Goal: Entertainment & Leisure: Consume media (video, audio)

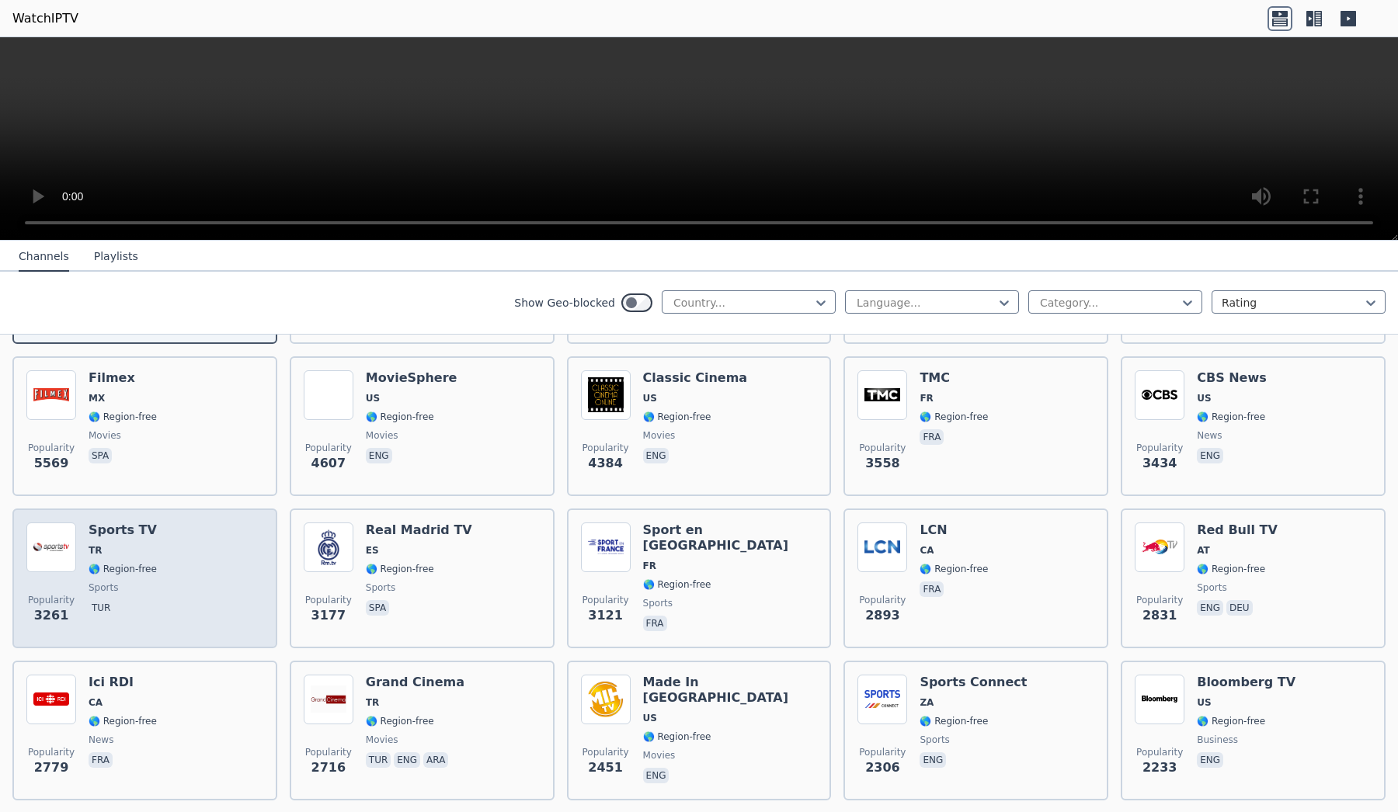
click at [154, 551] on span "TR" at bounding box center [123, 550] width 68 height 12
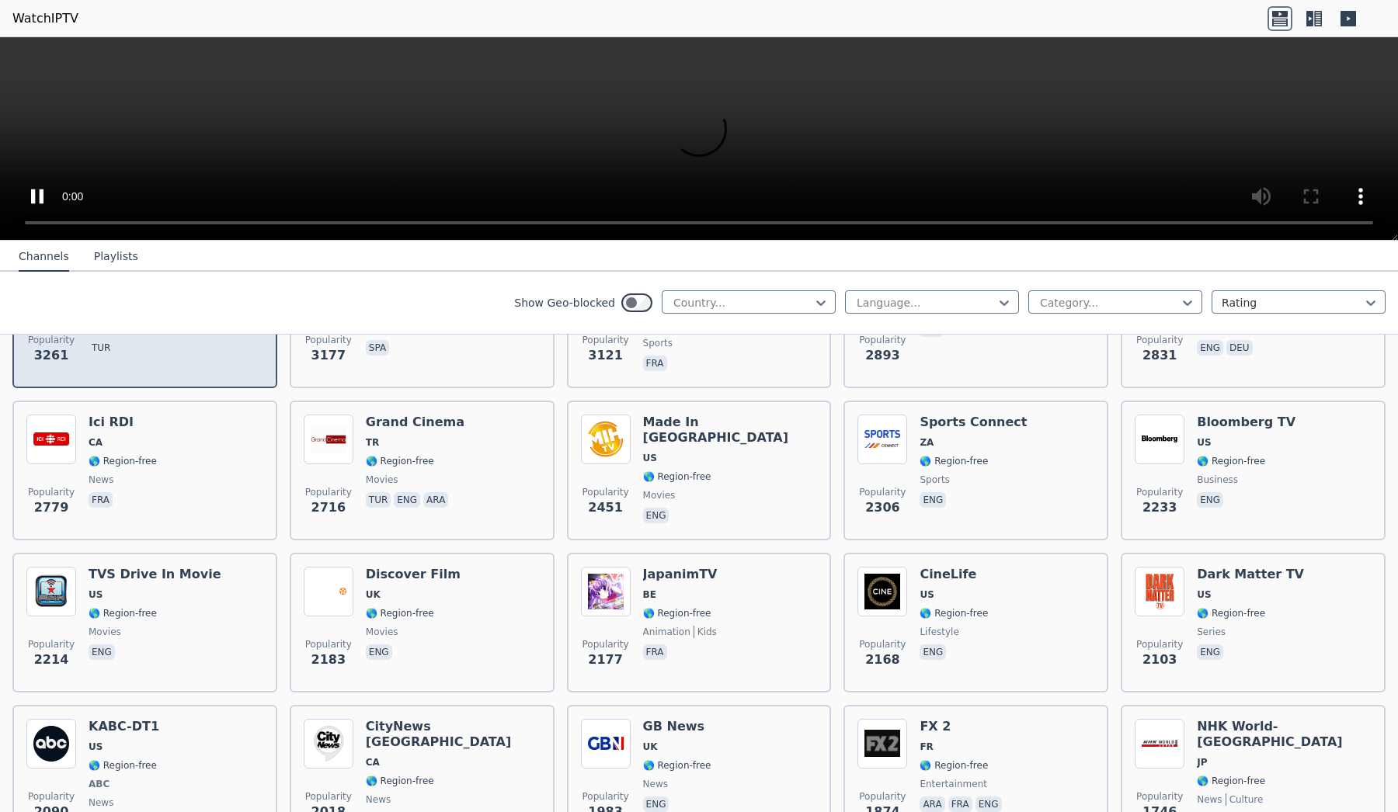
scroll to position [579, 0]
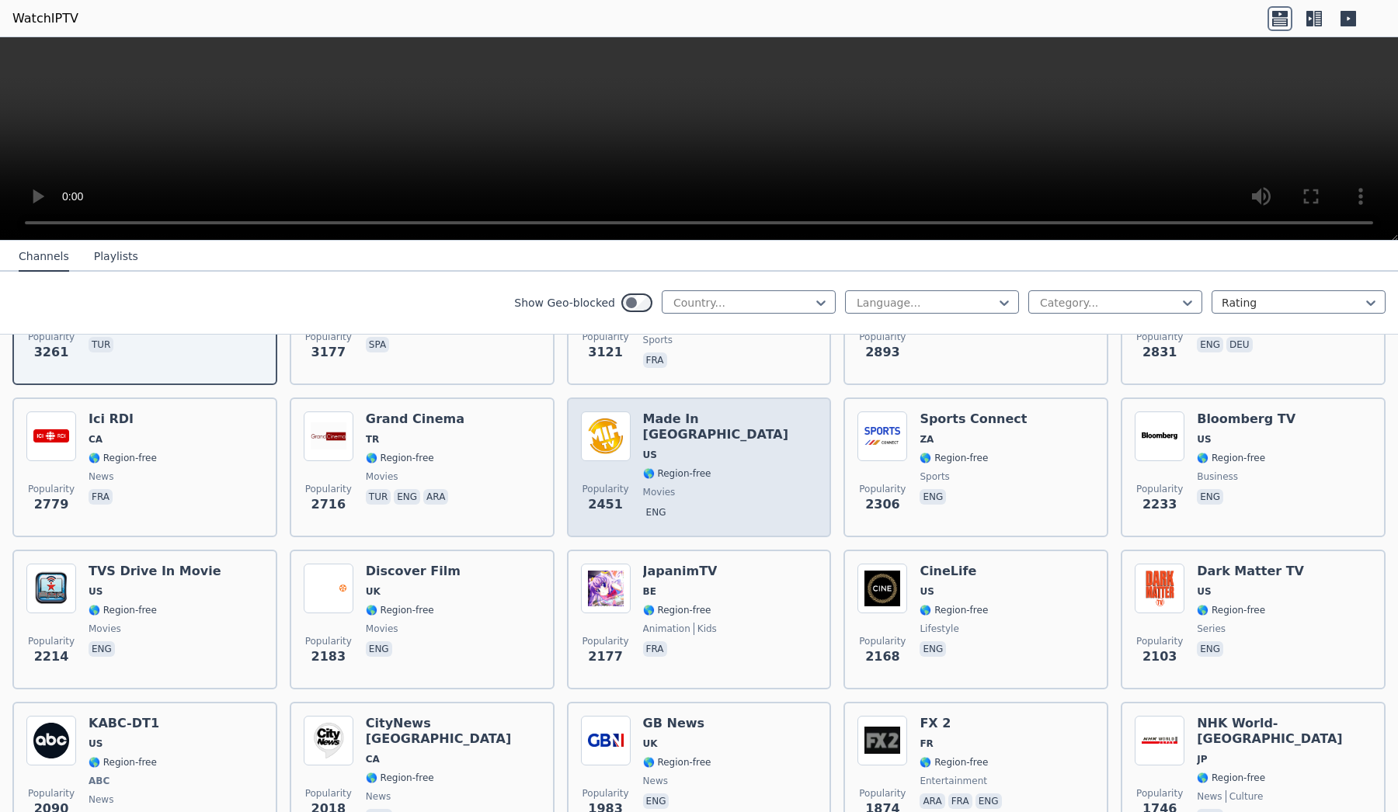
click at [802, 499] on div "Popularity 2451 Made In [GEOGRAPHIC_DATA] [GEOGRAPHIC_DATA] 🌎 Region-free movie…" at bounding box center [699, 468] width 237 height 112
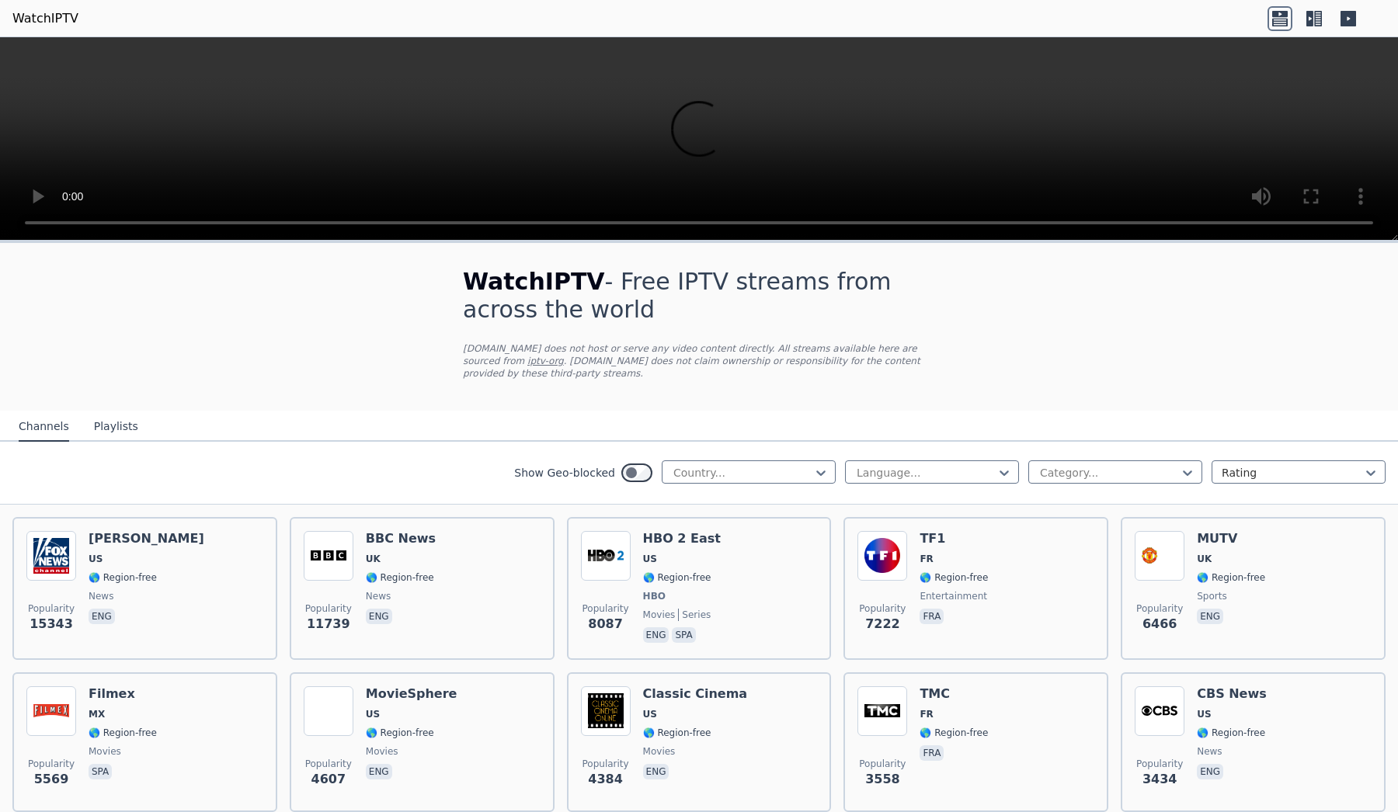
scroll to position [0, 0]
click at [96, 421] on button "Playlists" at bounding box center [116, 427] width 44 height 30
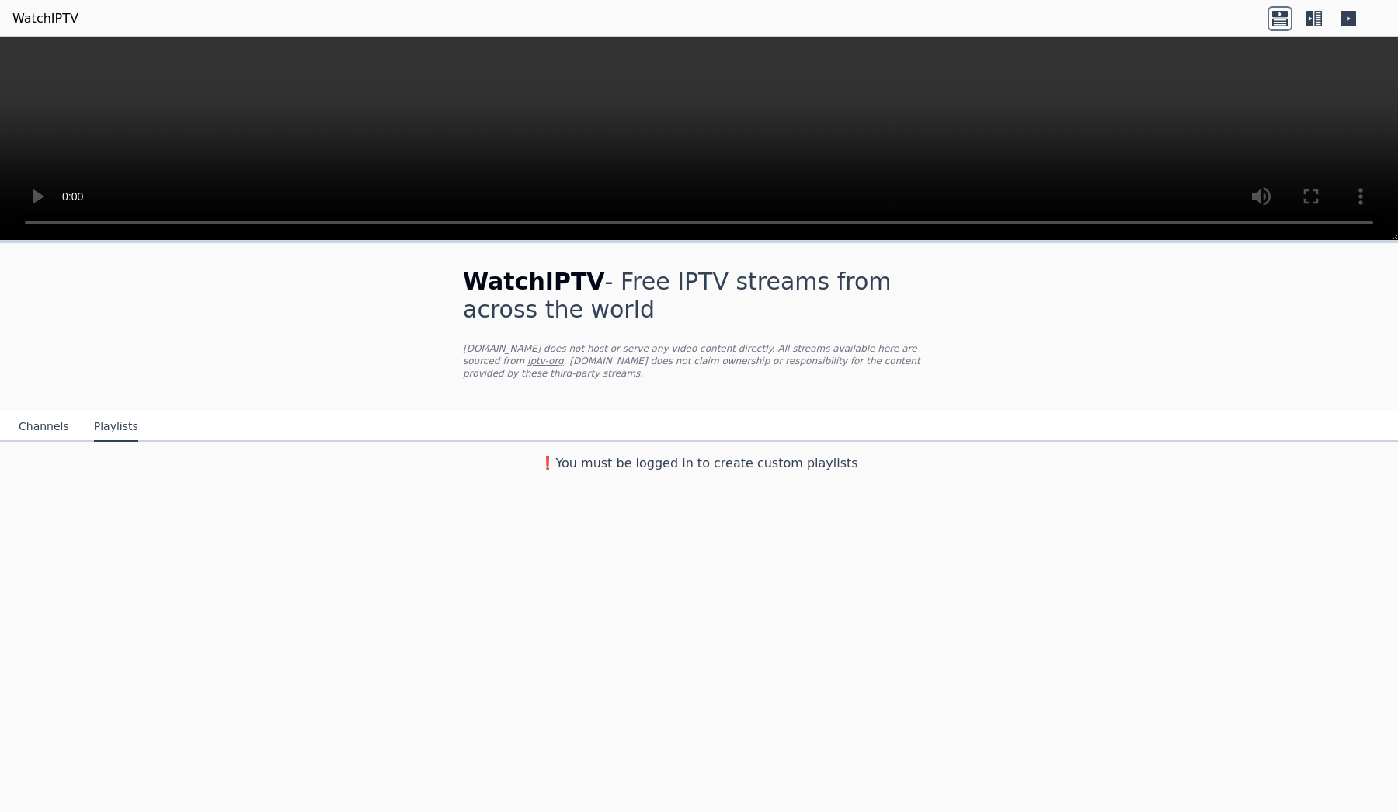
click at [40, 430] on button "Channels" at bounding box center [44, 427] width 50 height 30
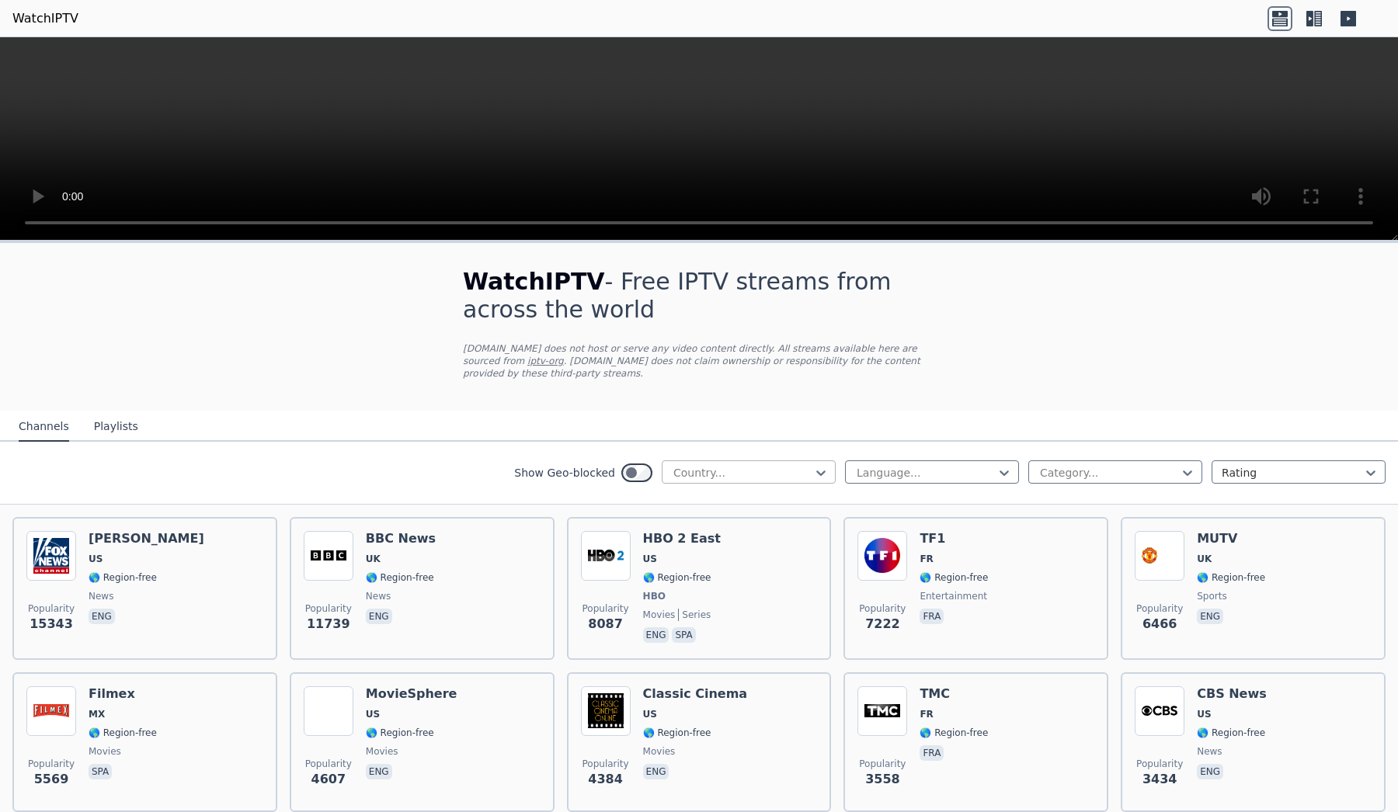
click at [753, 476] on div at bounding box center [742, 473] width 141 height 16
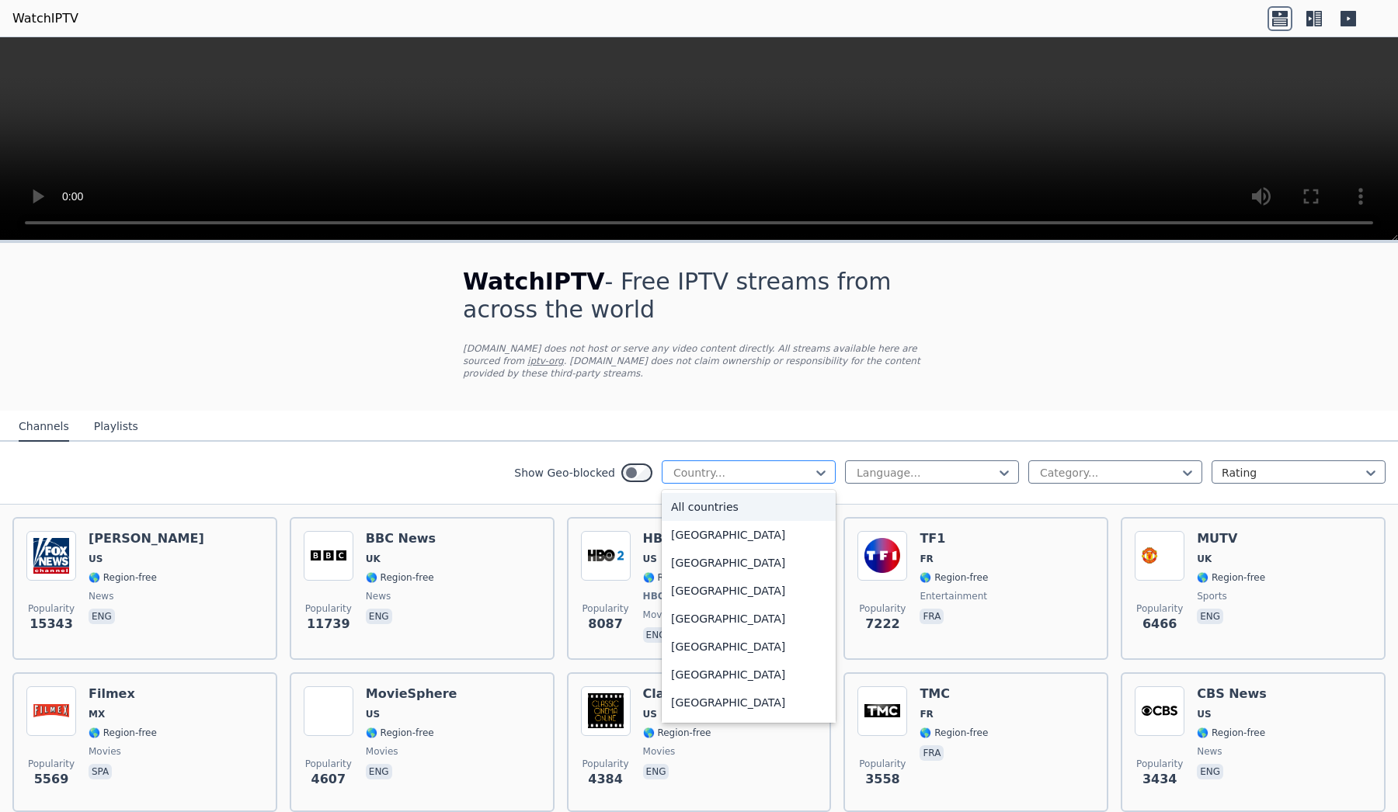
click at [753, 476] on div at bounding box center [742, 473] width 141 height 16
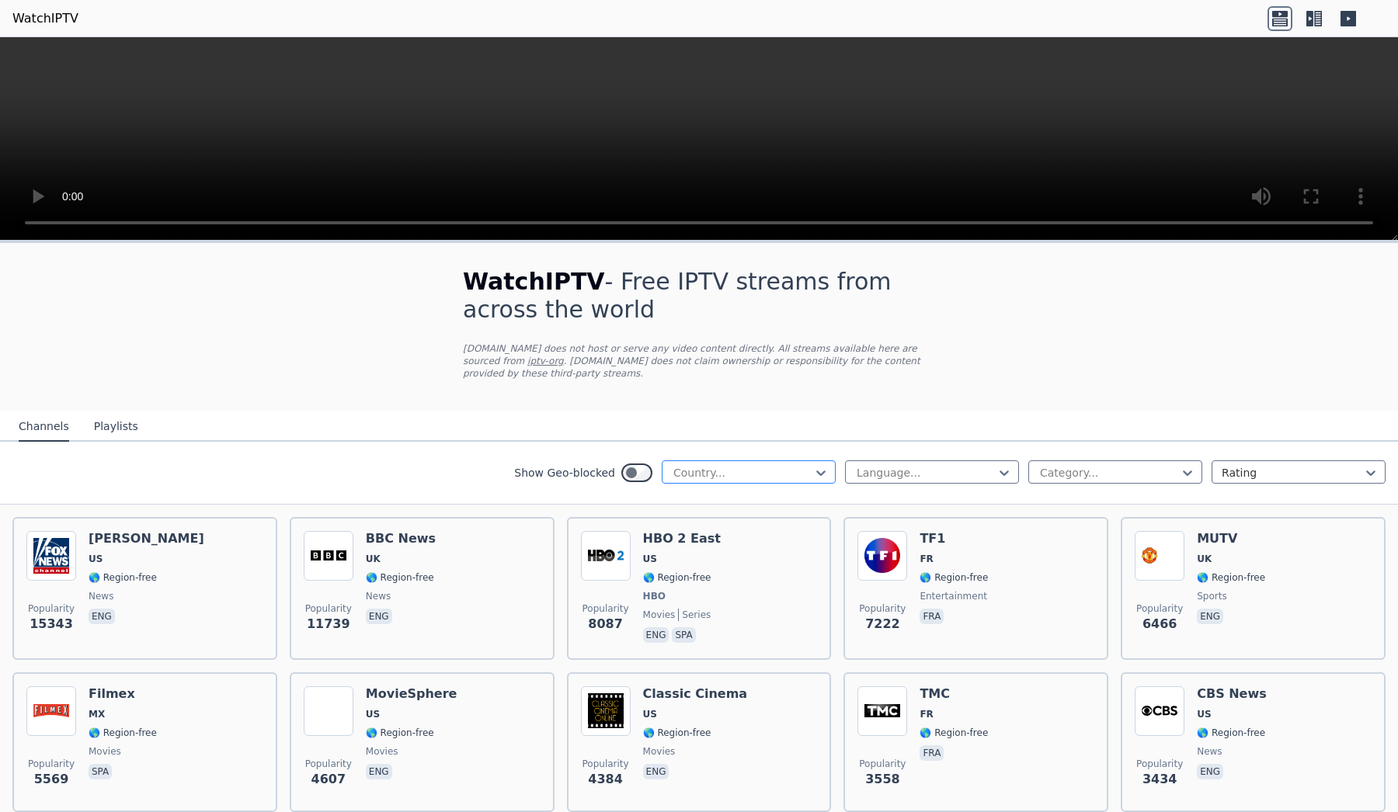
click at [753, 476] on div at bounding box center [742, 473] width 141 height 16
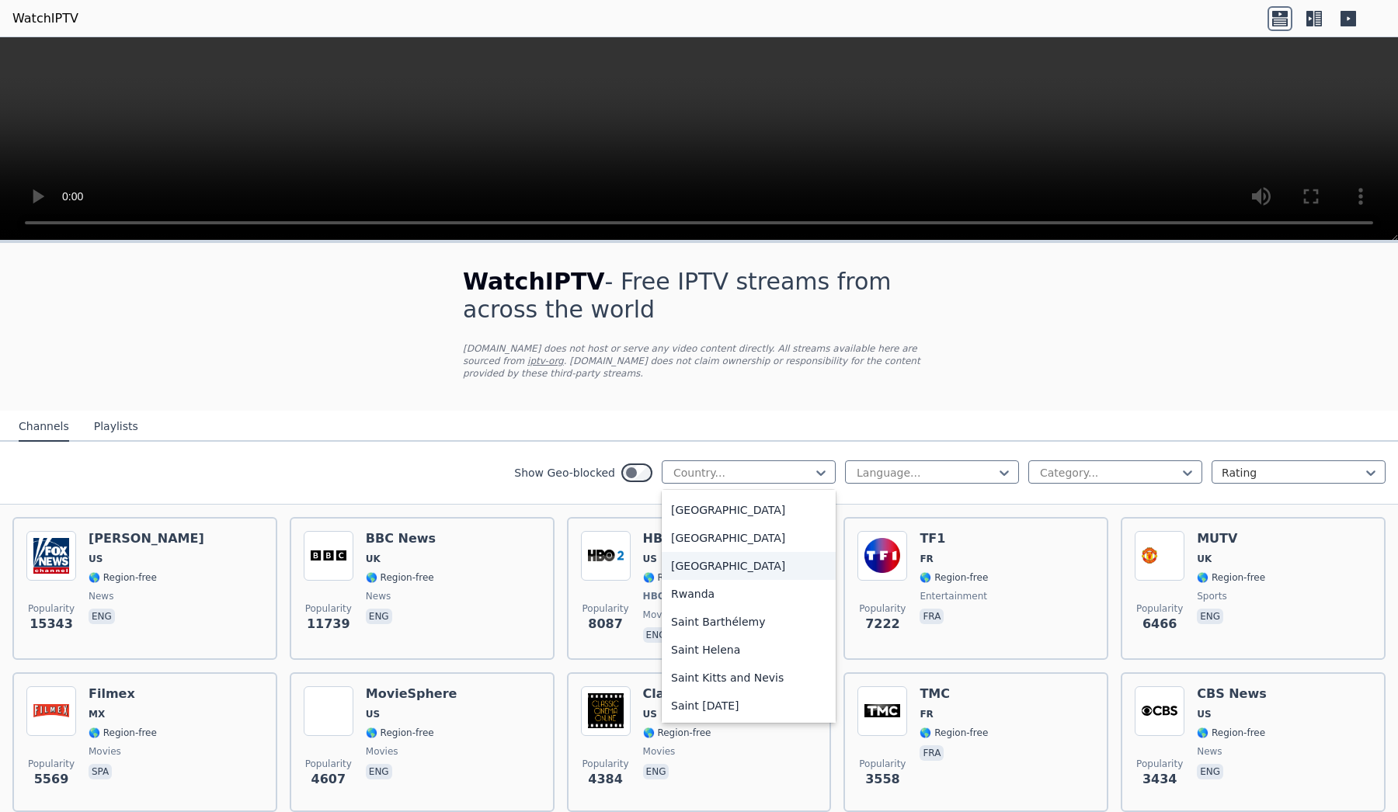
click at [742, 565] on div "[GEOGRAPHIC_DATA]" at bounding box center [749, 566] width 174 height 28
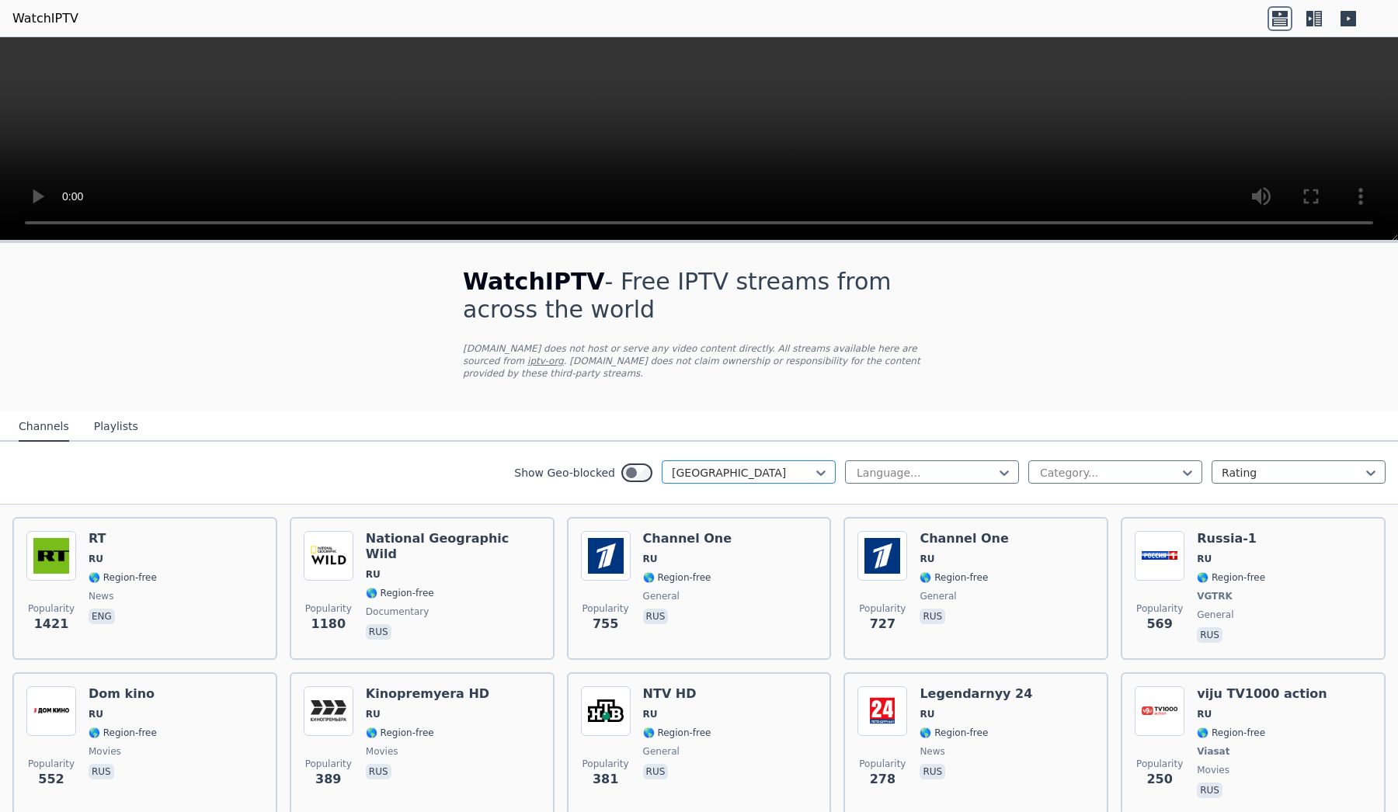
click at [710, 475] on div at bounding box center [742, 473] width 141 height 16
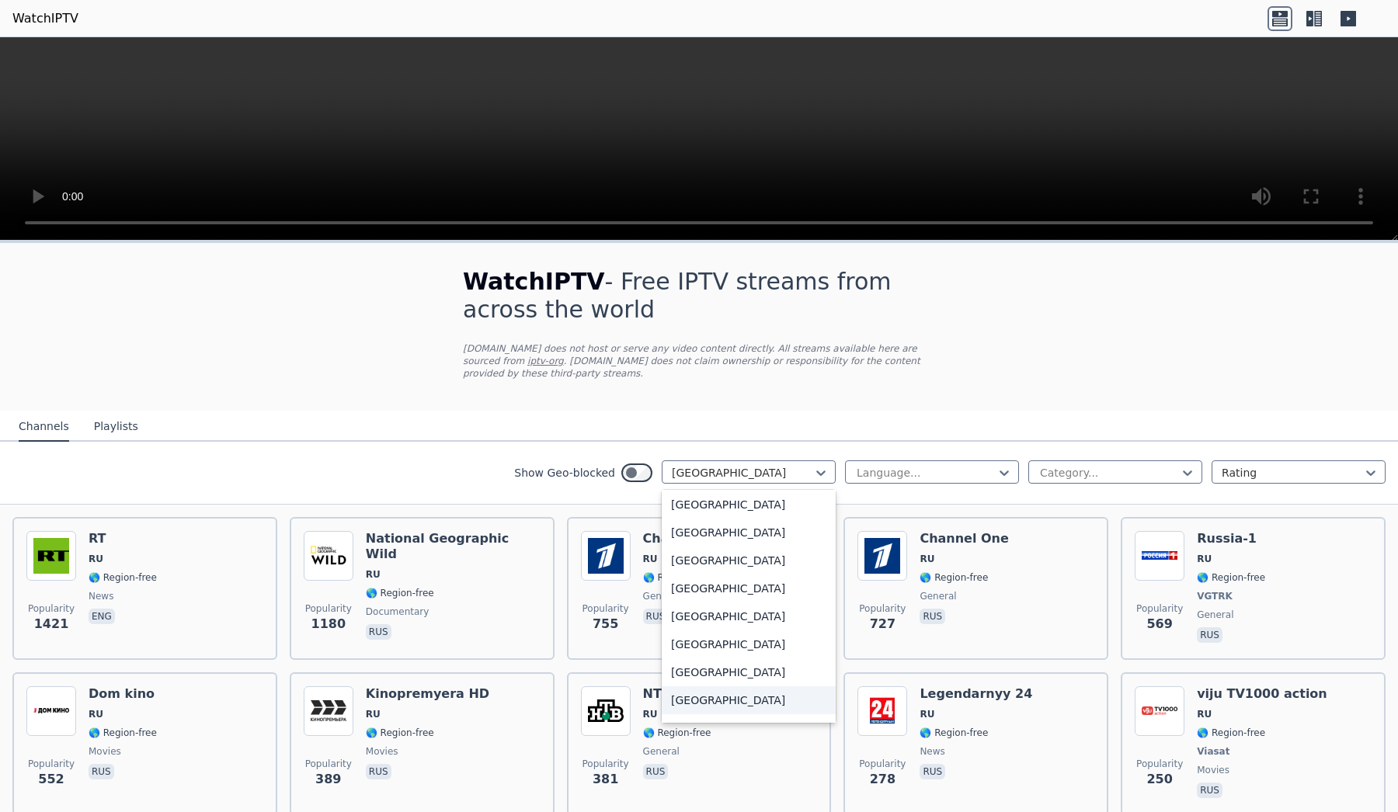
scroll to position [5400, 0]
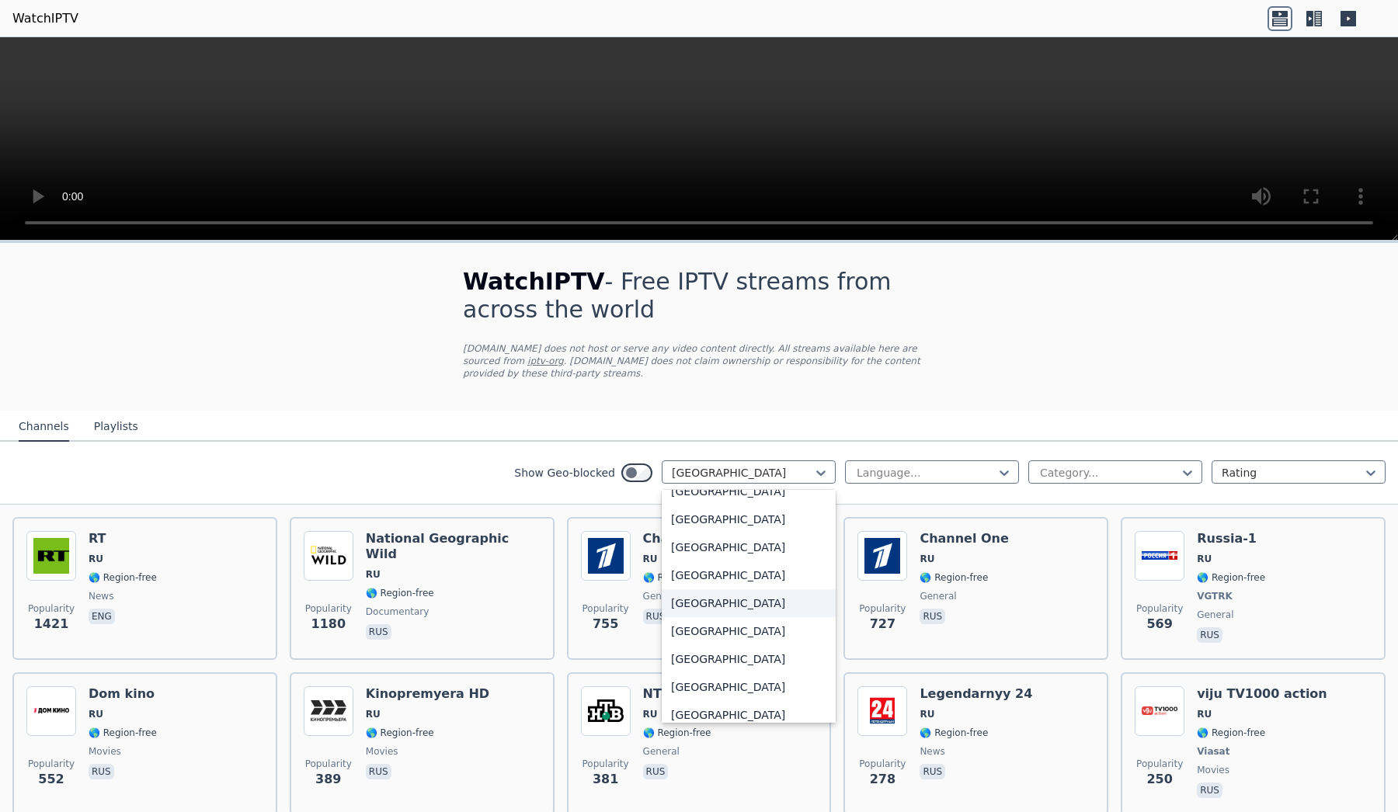
click at [708, 603] on div "[GEOGRAPHIC_DATA]" at bounding box center [749, 604] width 174 height 28
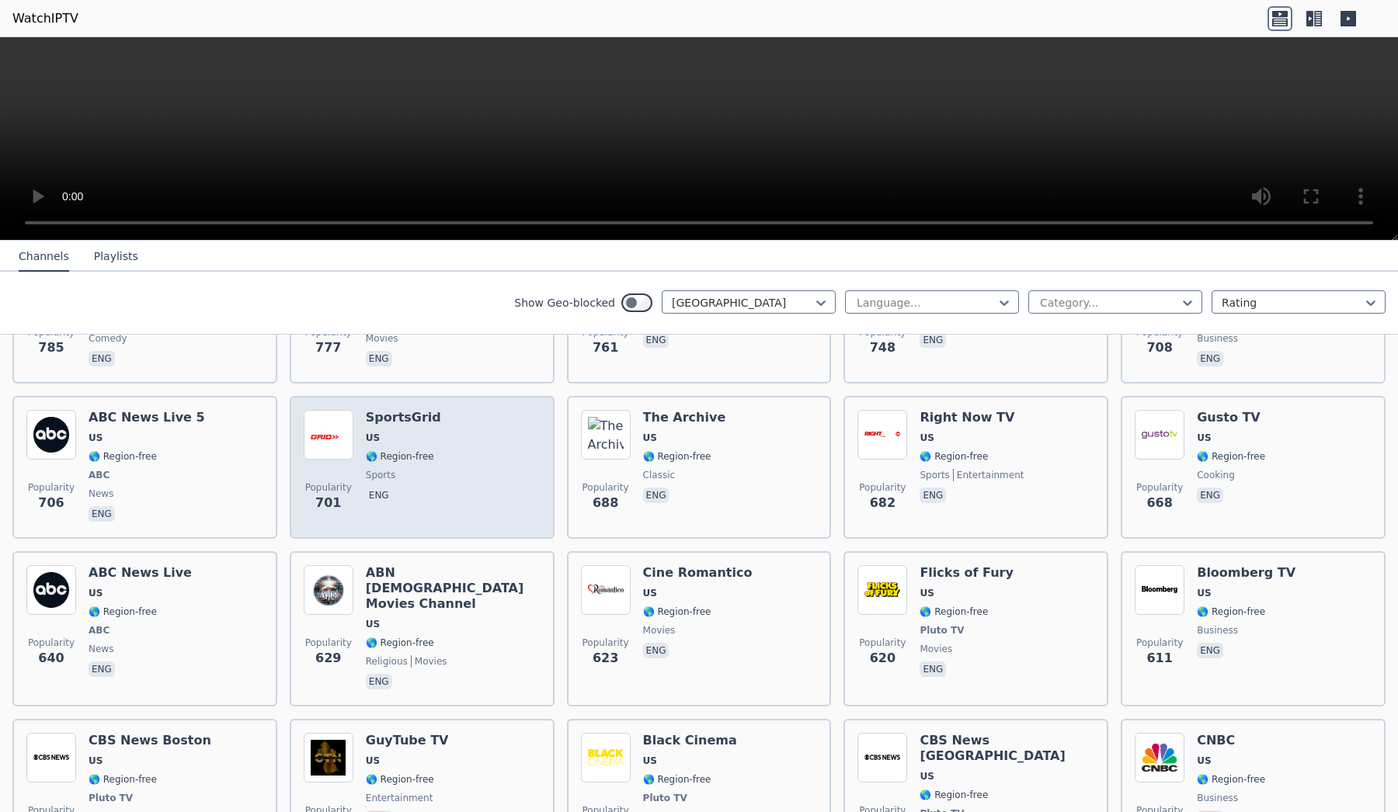
scroll to position [1375, 0]
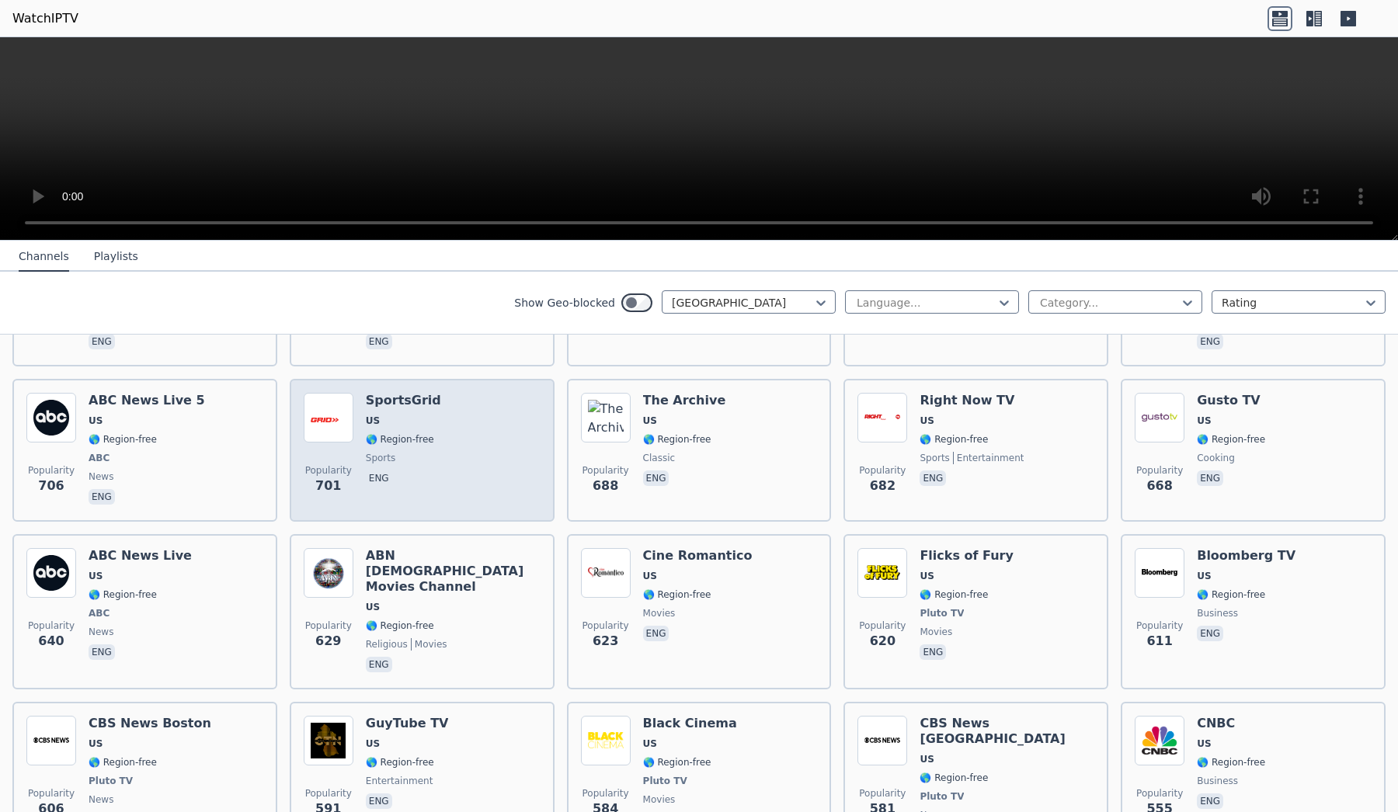
click at [418, 485] on span "eng" at bounding box center [403, 480] width 75 height 19
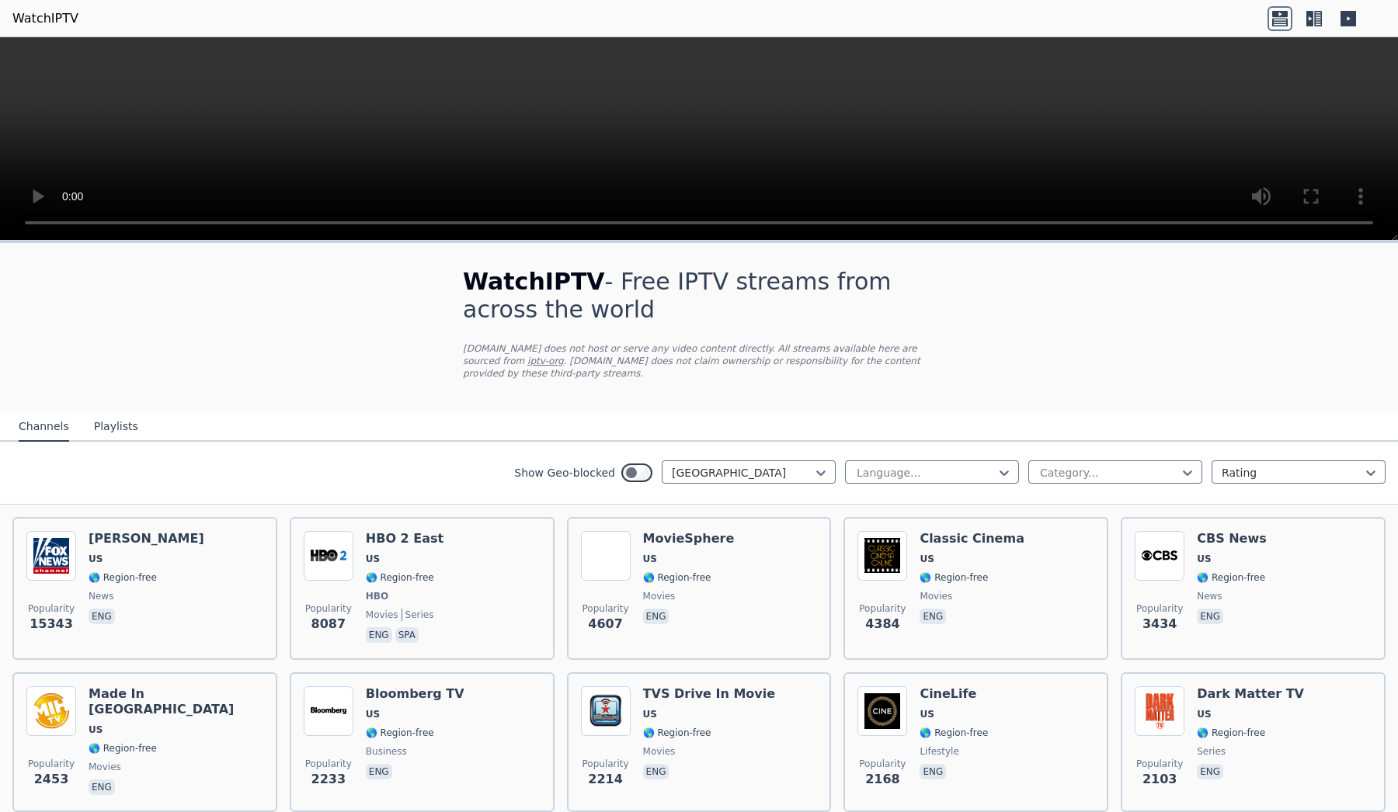
scroll to position [0, 0]
click at [799, 470] on div at bounding box center [742, 473] width 141 height 16
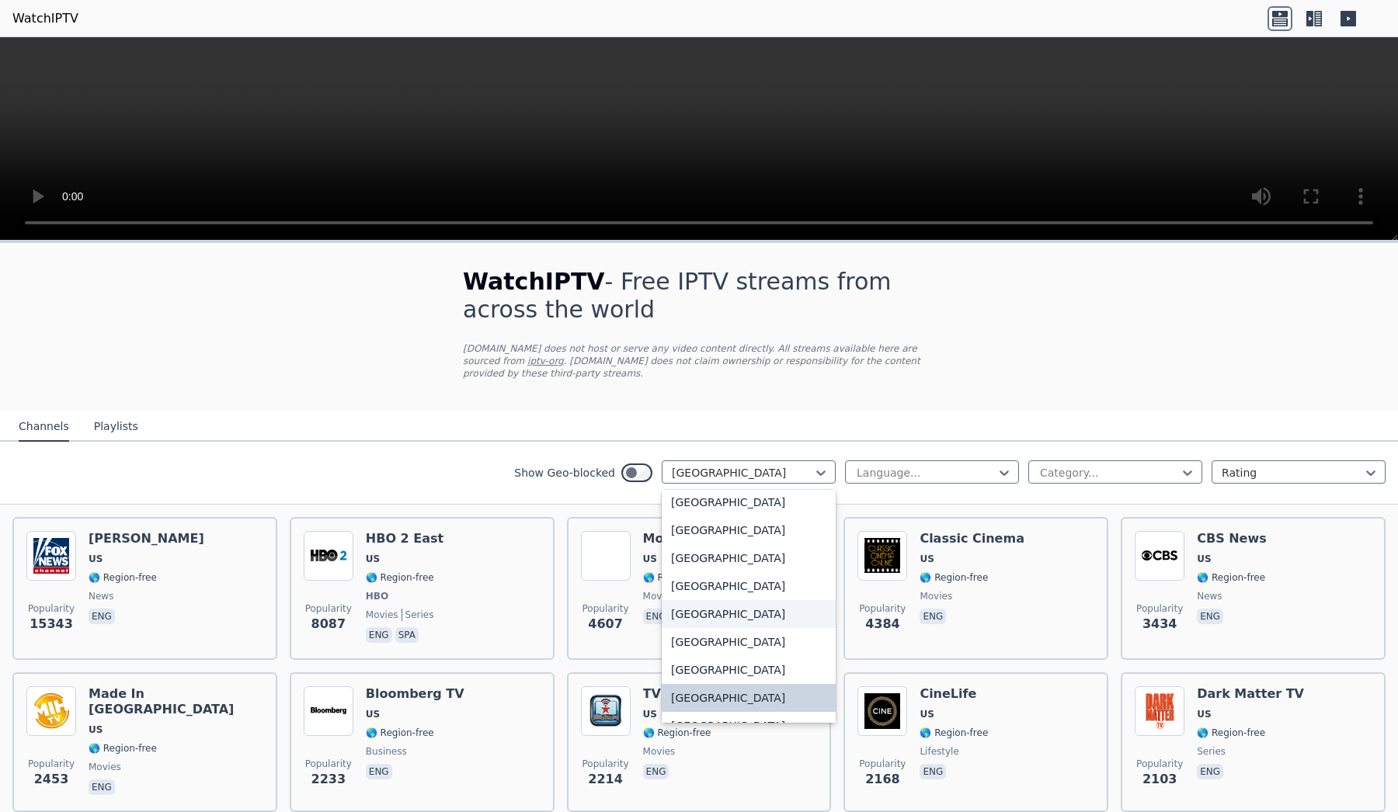
scroll to position [5332, 0]
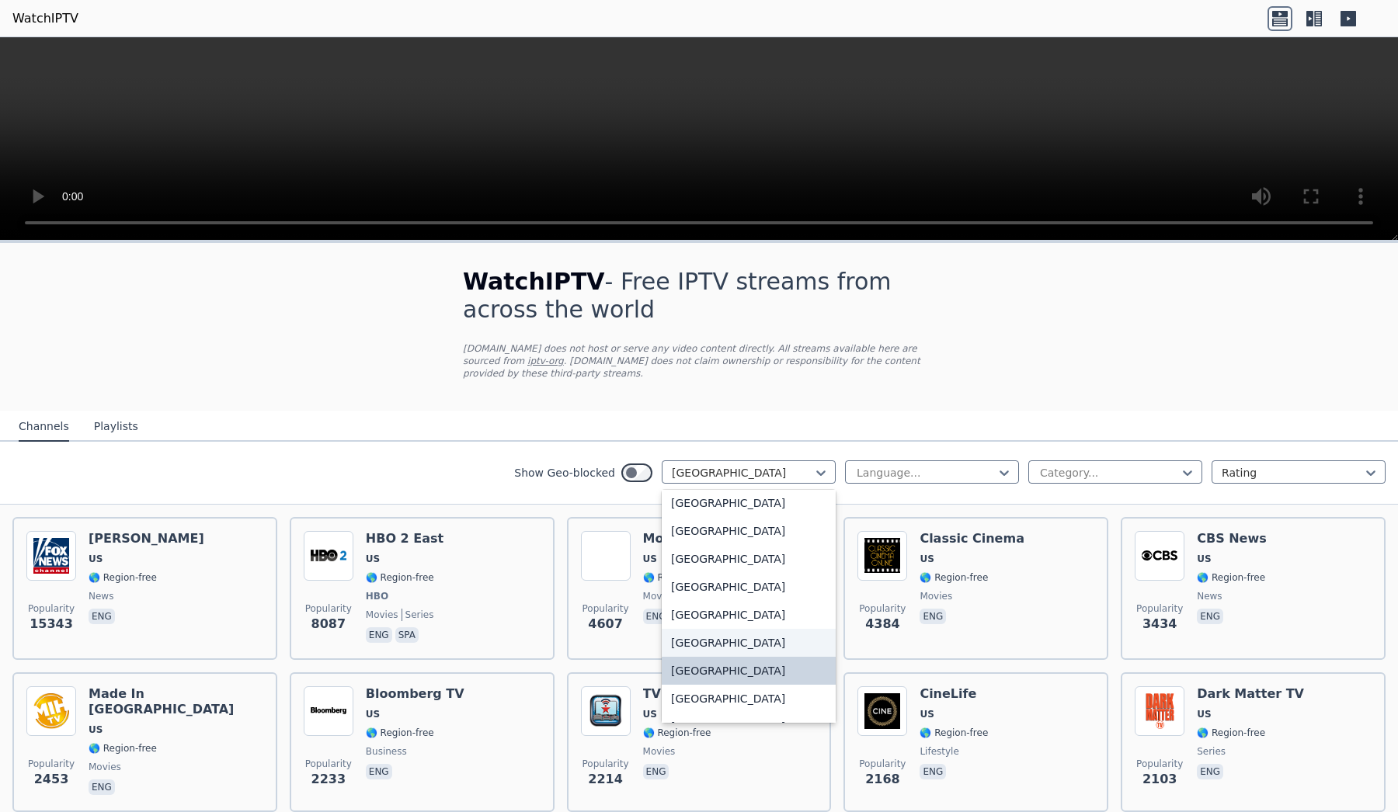
click at [729, 645] on div "[GEOGRAPHIC_DATA]" at bounding box center [749, 643] width 174 height 28
